Goal: Task Accomplishment & Management: Manage account settings

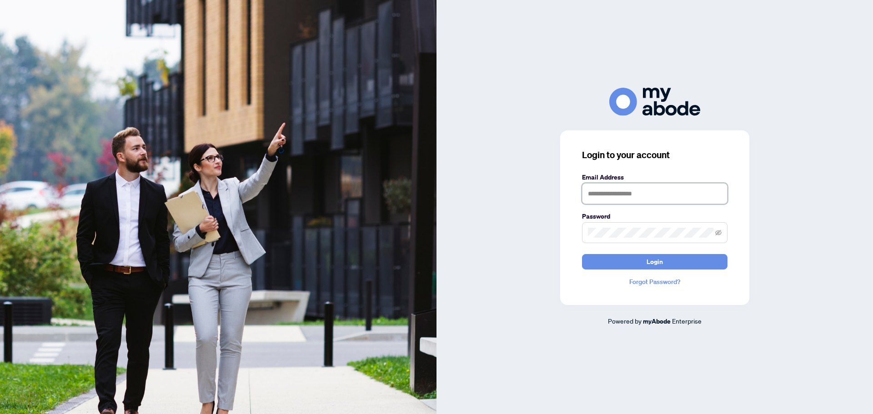
click at [632, 195] on input "text" at bounding box center [654, 193] width 145 height 21
type input "**********"
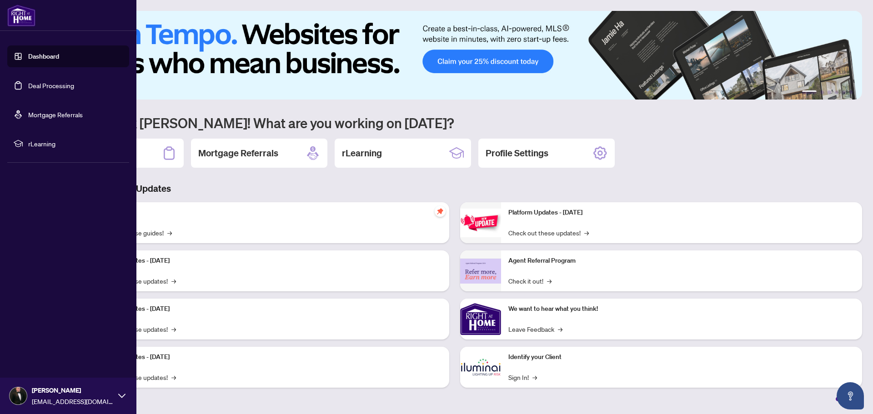
click at [32, 56] on link "Dashboard" at bounding box center [43, 56] width 31 height 8
click at [42, 83] on link "Deal Processing" at bounding box center [51, 85] width 46 height 8
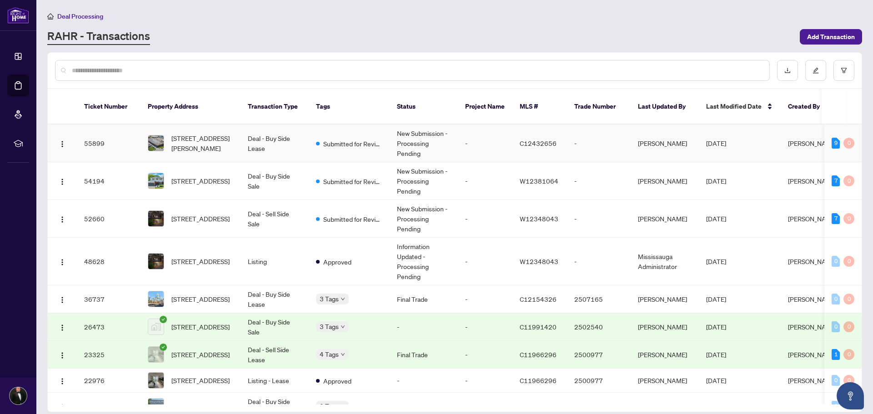
click at [479, 135] on td "-" at bounding box center [485, 144] width 55 height 38
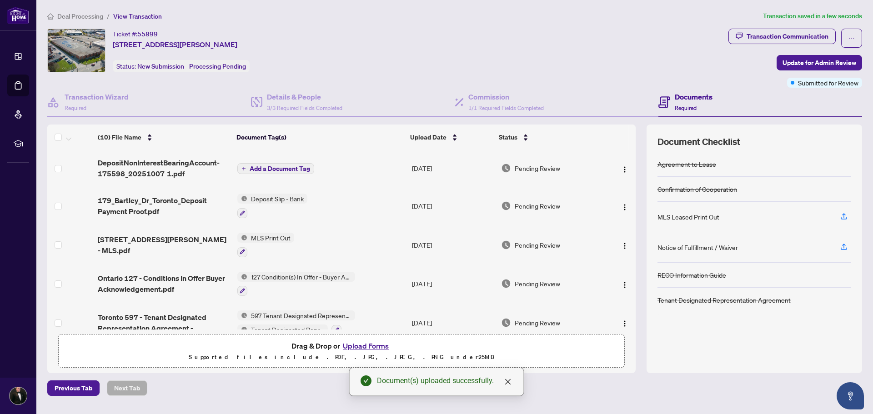
click at [277, 169] on span "Add a Document Tag" at bounding box center [280, 169] width 60 height 6
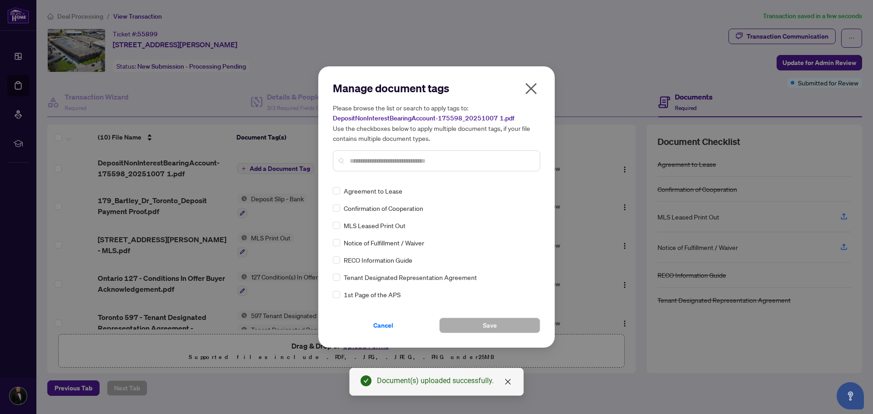
click at [353, 178] on div "Manage document tags Please browse the list or search to apply tags to: Deposit…" at bounding box center [436, 130] width 207 height 98
click at [361, 164] on input "text" at bounding box center [441, 161] width 183 height 10
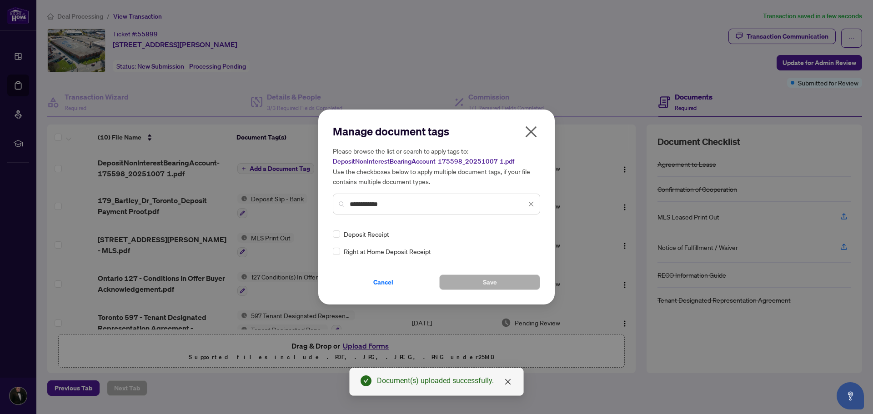
type input "**********"
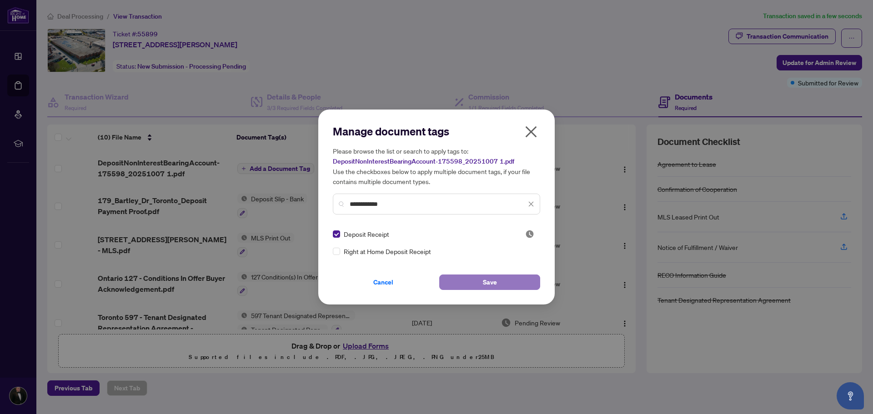
click at [523, 283] on button "Save" at bounding box center [489, 282] width 101 height 15
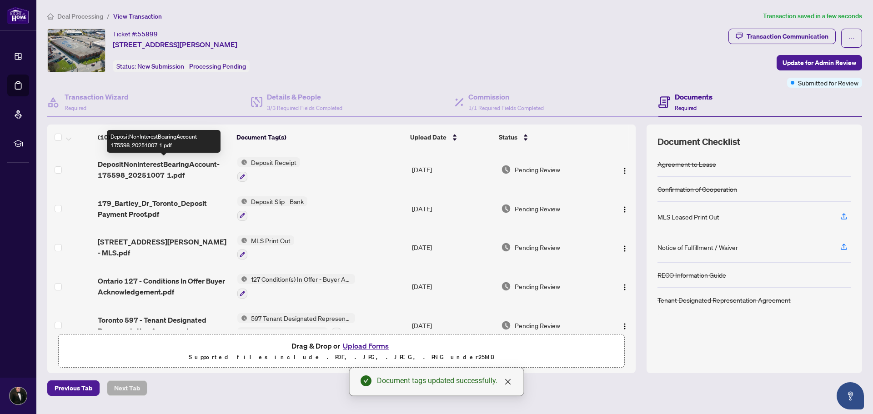
click at [188, 166] on span "DepositNonInterestBearingAccount-175598_20251007 1.pdf" at bounding box center [164, 170] width 132 height 22
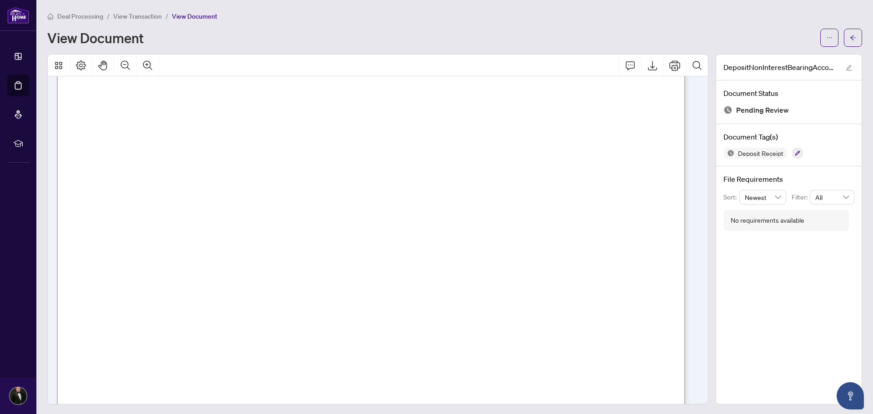
scroll to position [45, 0]
